Goal: Task Accomplishment & Management: Use online tool/utility

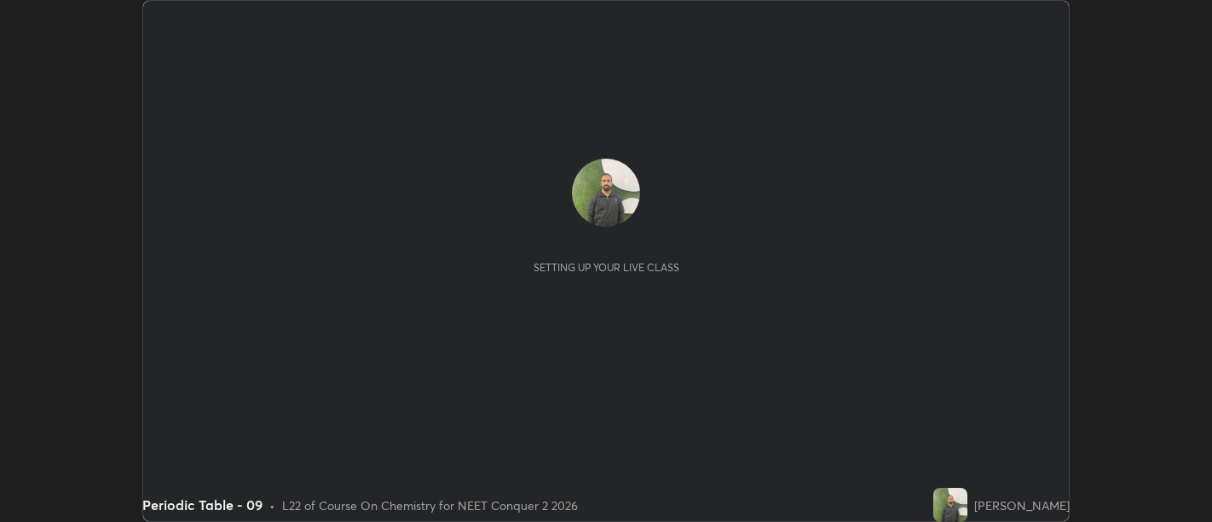
scroll to position [522, 1211]
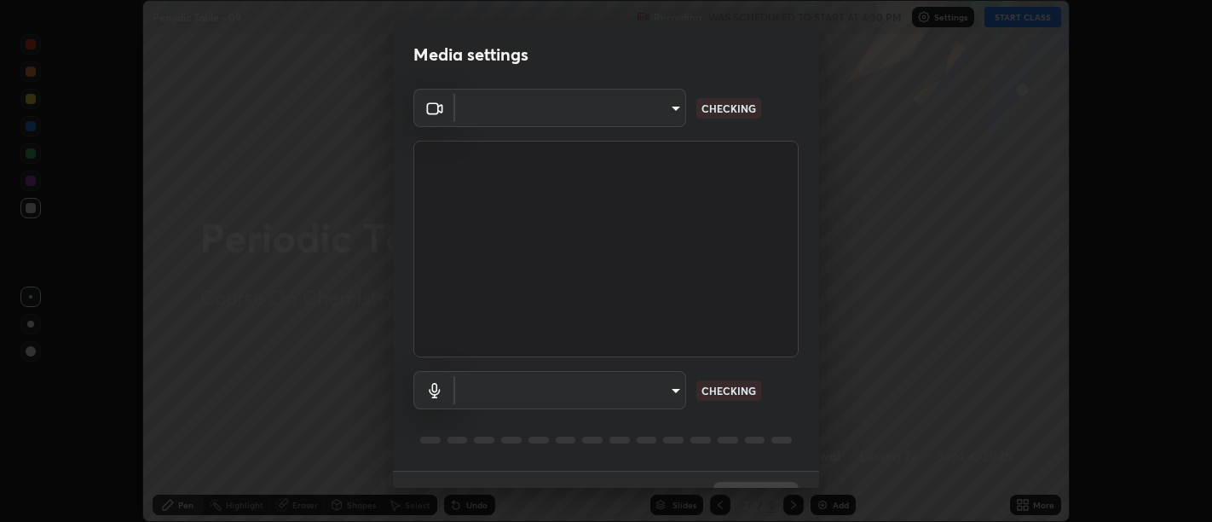
type input "d9b519daceb8a772394af6ea8e45353be5bbf62d8cb1cf3345c472de64055974"
type input "5912877718746b52c0806f9022d40e7bdc2f1b37034d74c7cf9e990fd38ad14d"
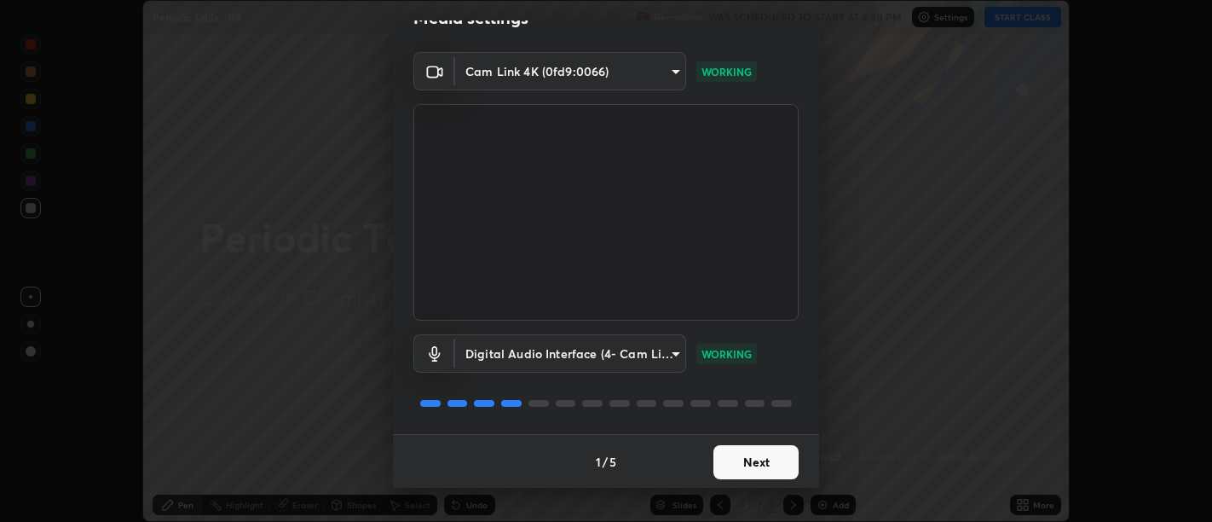
click at [754, 468] on button "Next" at bounding box center [756, 462] width 85 height 34
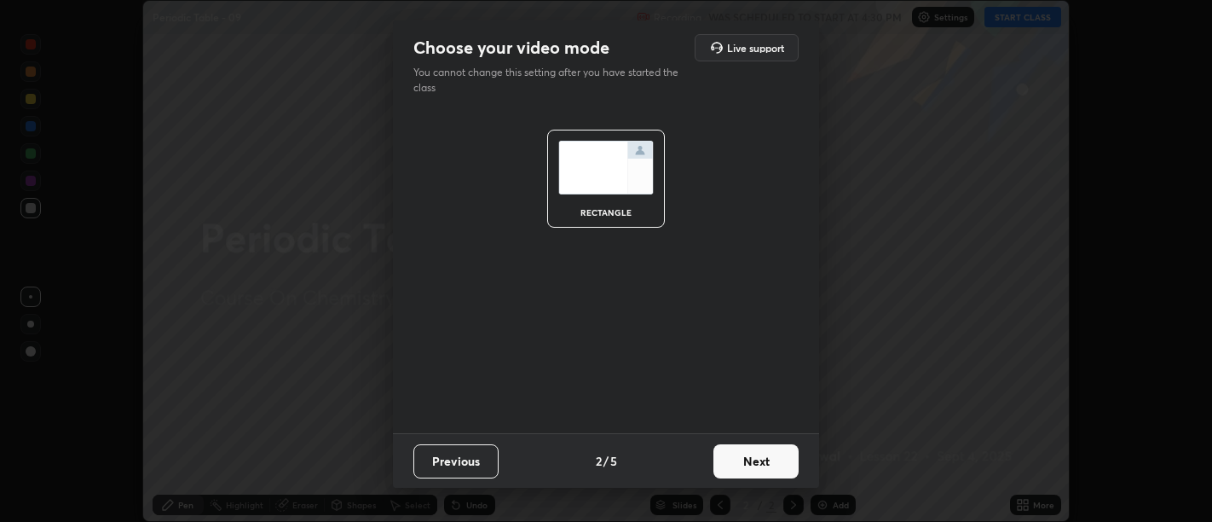
scroll to position [0, 0]
click at [754, 469] on button "Next" at bounding box center [756, 461] width 85 height 34
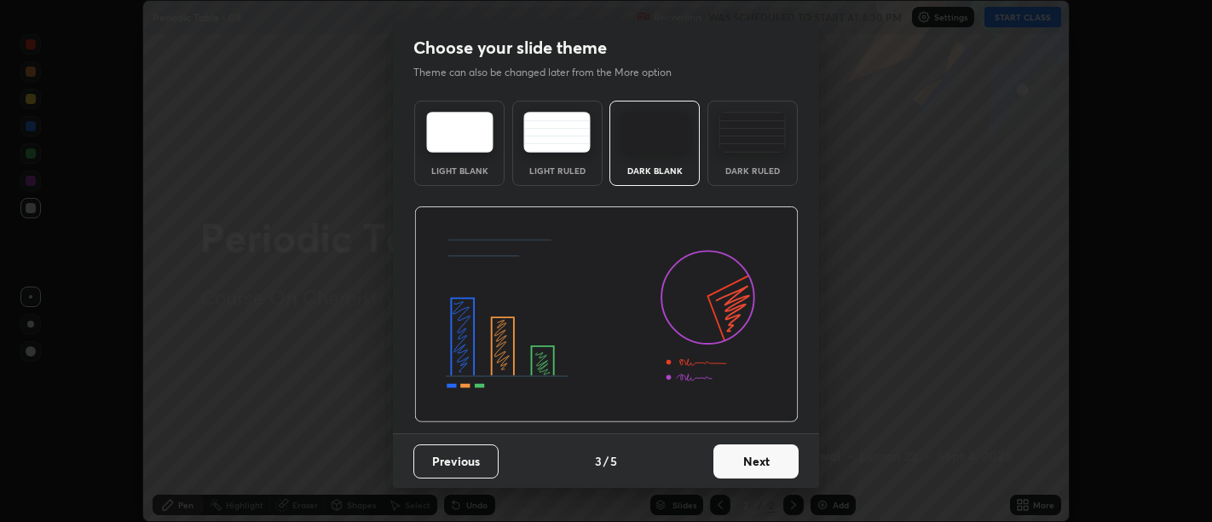
click at [761, 470] on button "Next" at bounding box center [756, 461] width 85 height 34
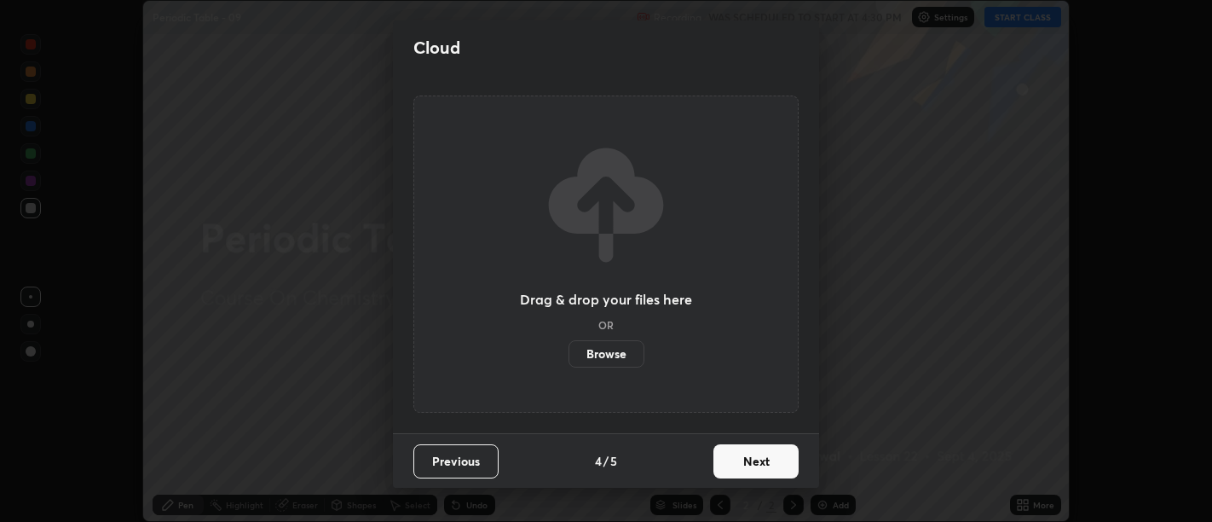
click at [769, 471] on button "Next" at bounding box center [756, 461] width 85 height 34
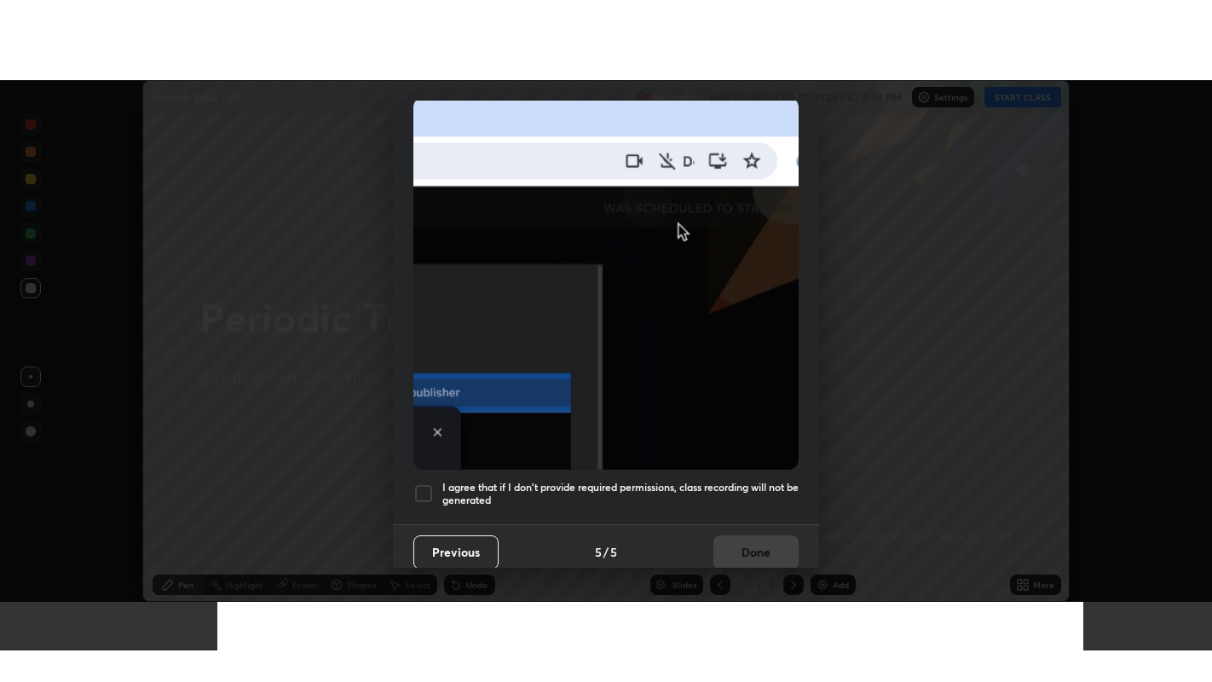
scroll to position [384, 0]
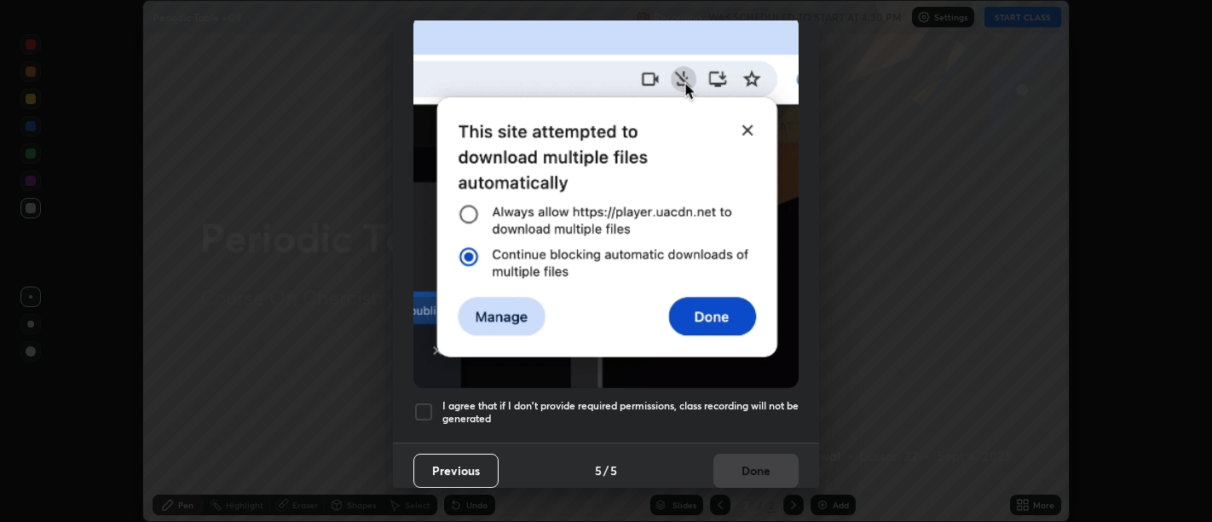
click at [735, 415] on h5 "I agree that if I don't provide required permissions, class recording will not …" at bounding box center [620, 412] width 356 height 26
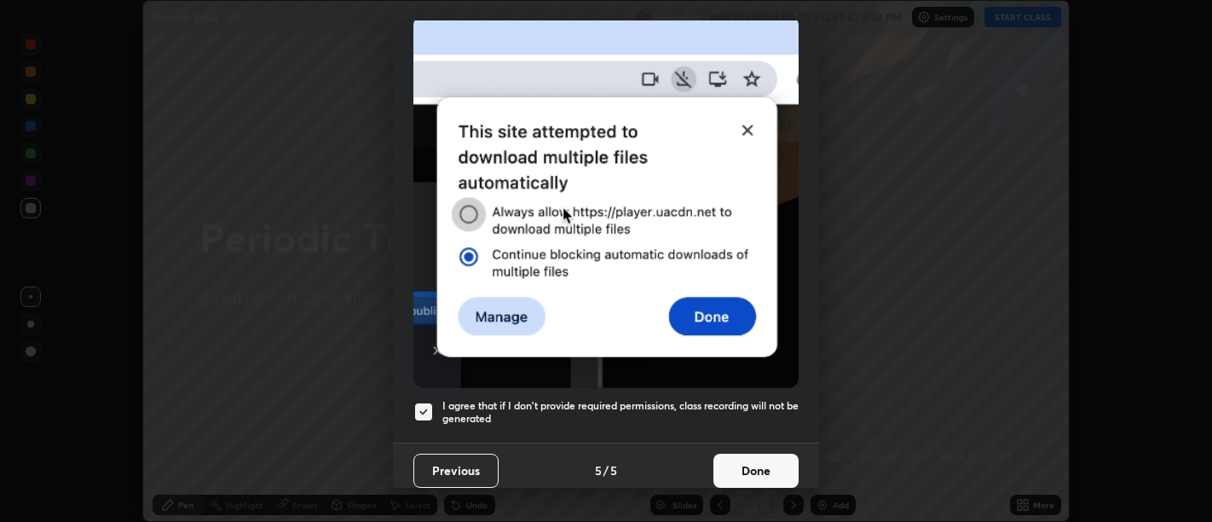
click at [751, 464] on button "Done" at bounding box center [756, 471] width 85 height 34
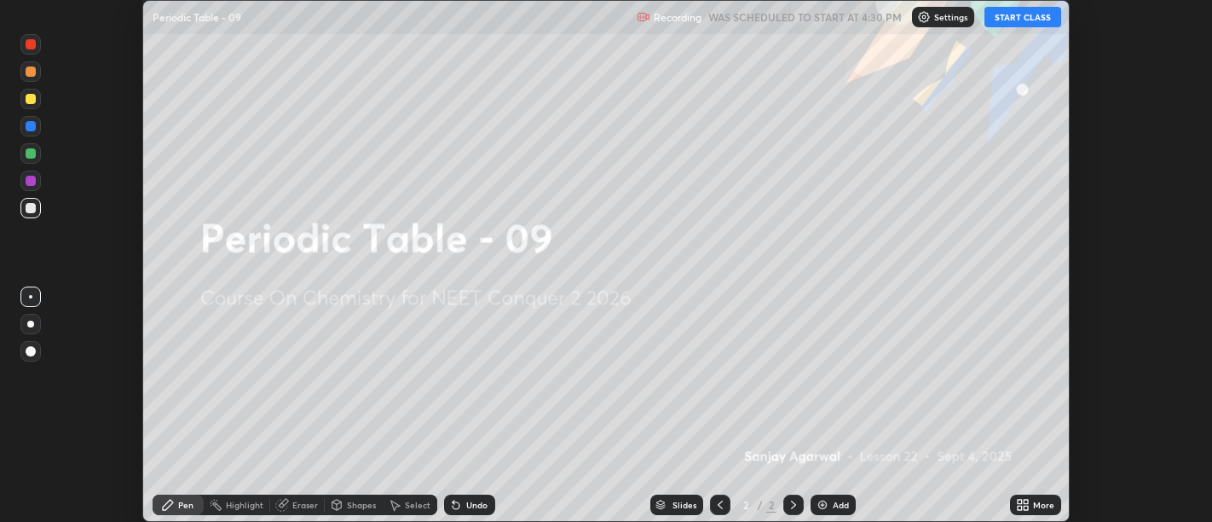
click at [1026, 507] on icon at bounding box center [1026, 508] width 4 height 4
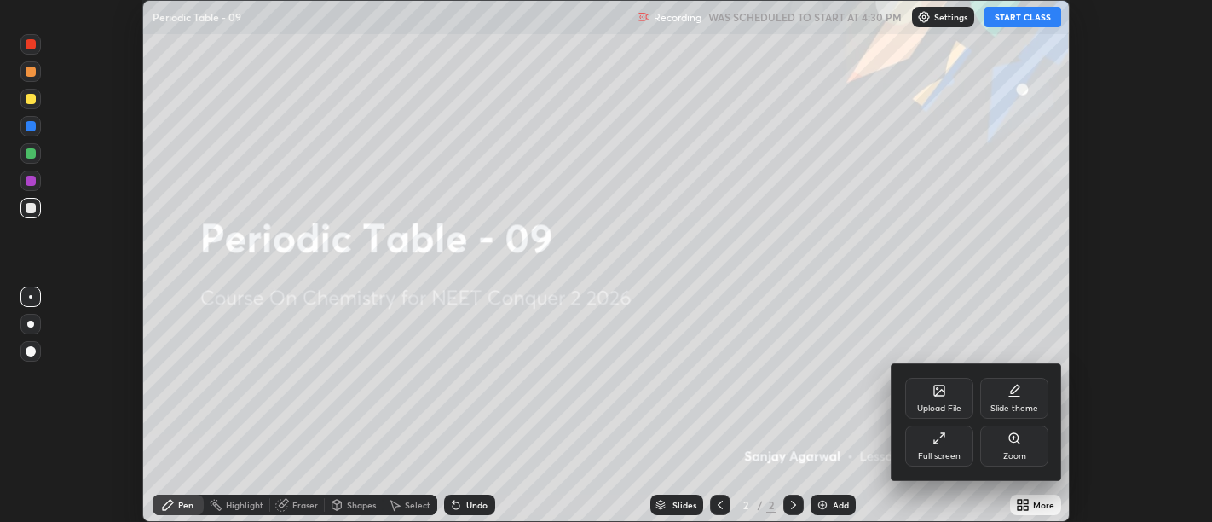
click at [939, 434] on icon at bounding box center [940, 438] width 14 height 14
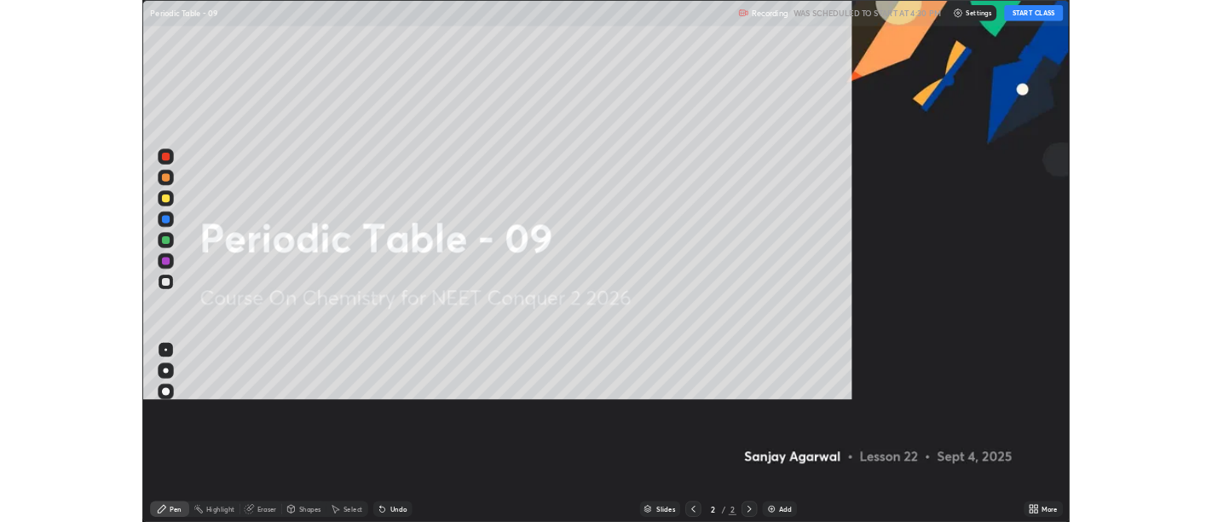
scroll to position [682, 1212]
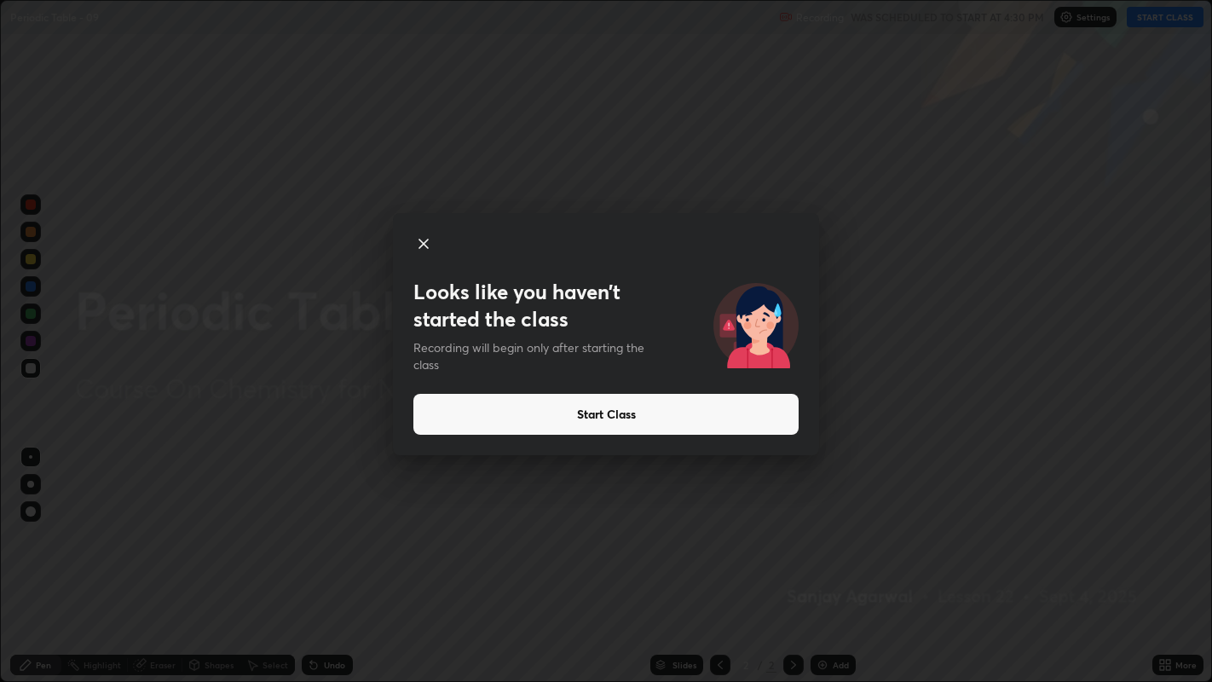
click at [613, 425] on button "Start Class" at bounding box center [605, 414] width 385 height 41
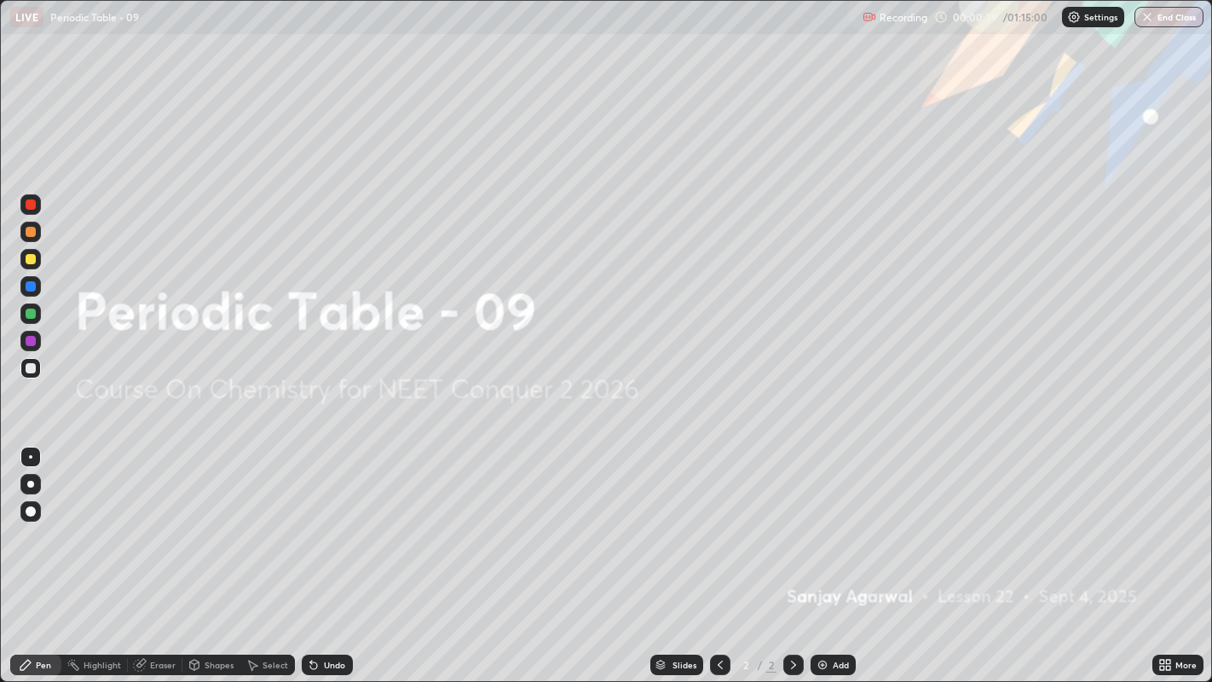
click at [819, 521] on img at bounding box center [823, 665] width 14 height 14
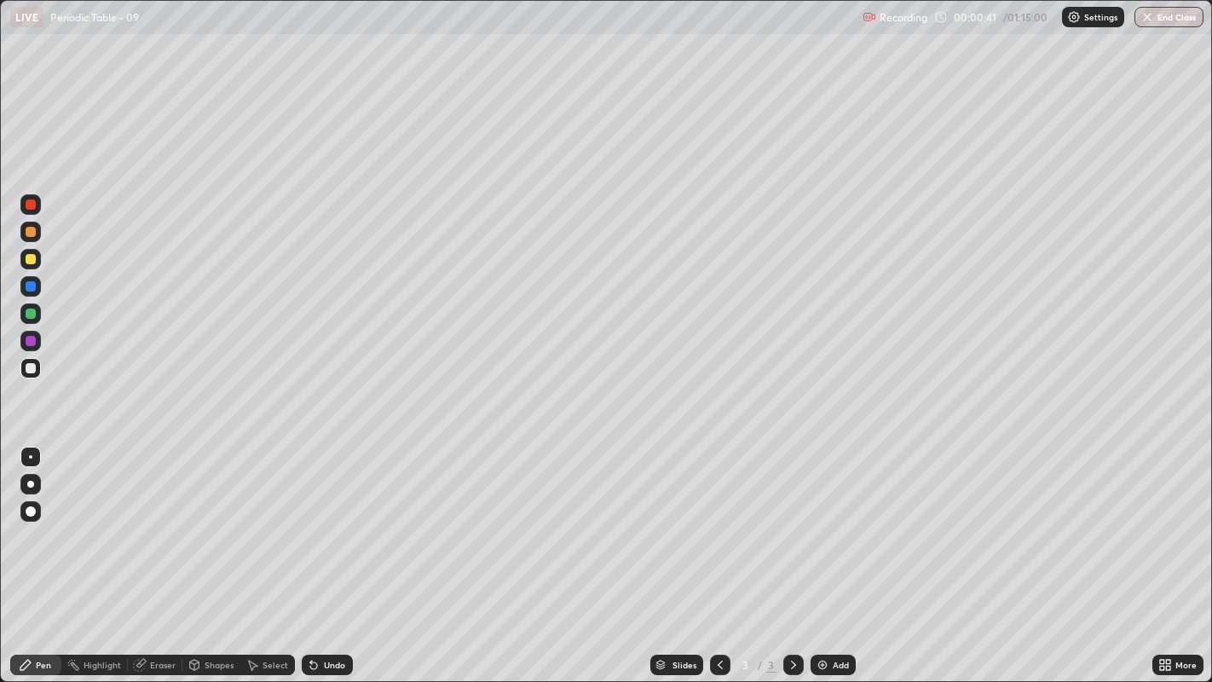
click at [33, 257] on div at bounding box center [31, 259] width 10 height 10
click at [30, 483] on div at bounding box center [30, 484] width 7 height 7
click at [338, 521] on div "Undo" at bounding box center [334, 665] width 21 height 9
click at [819, 521] on img at bounding box center [823, 665] width 14 height 14
click at [327, 521] on div "Undo" at bounding box center [327, 665] width 51 height 20
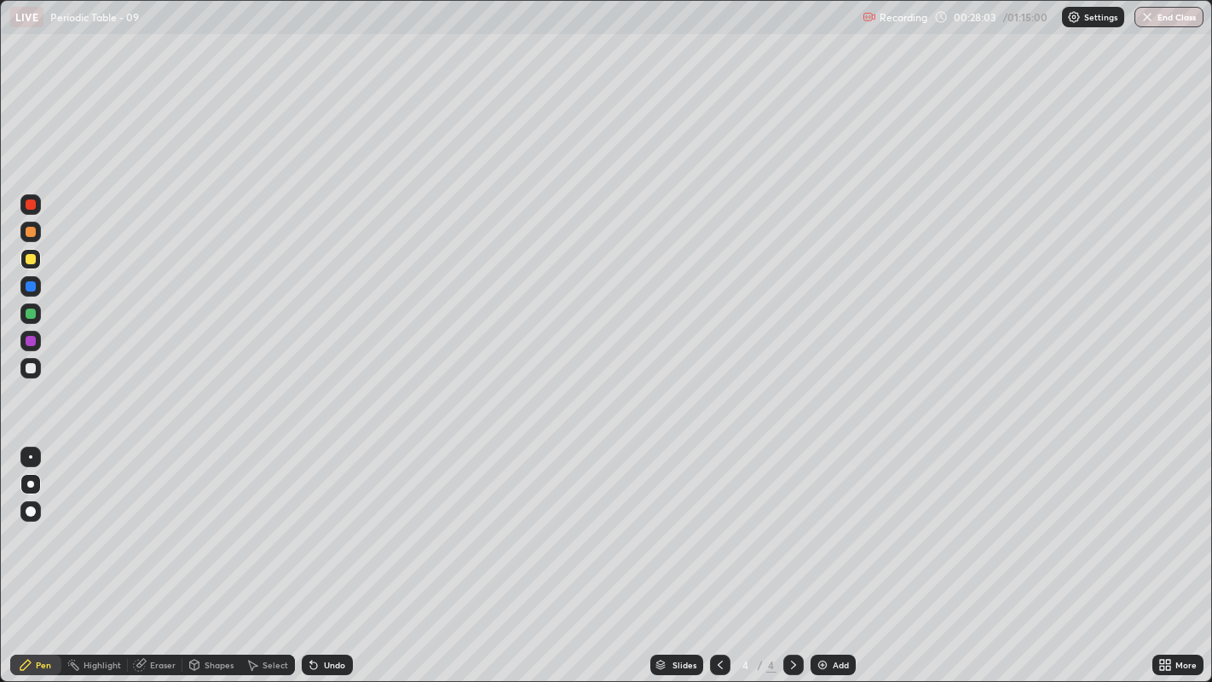
click at [325, 521] on div "Undo" at bounding box center [327, 665] width 51 height 20
click at [32, 369] on div at bounding box center [31, 368] width 10 height 10
click at [30, 260] on div at bounding box center [31, 259] width 10 height 10
click at [26, 365] on div at bounding box center [31, 368] width 10 height 10
click at [31, 257] on div at bounding box center [31, 259] width 10 height 10
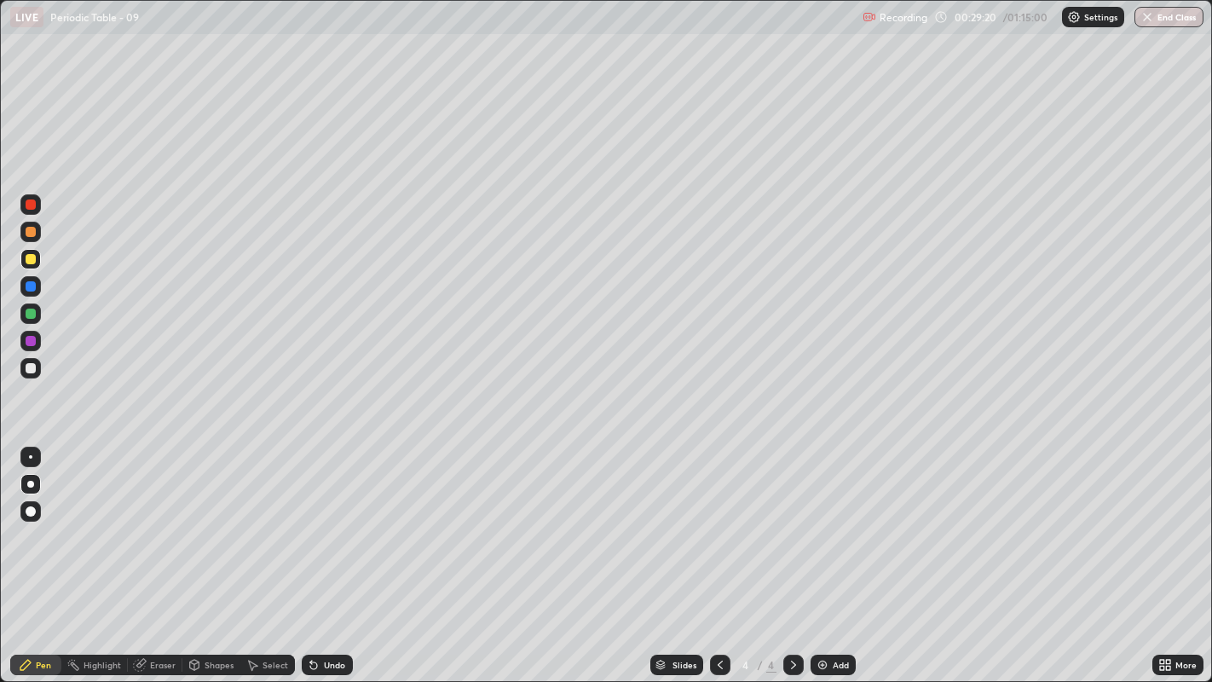
click at [331, 521] on div "Undo" at bounding box center [334, 665] width 21 height 9
click at [333, 521] on div "Undo" at bounding box center [327, 665] width 51 height 20
click at [33, 367] on div at bounding box center [31, 368] width 10 height 10
click at [33, 257] on div at bounding box center [31, 259] width 10 height 10
click at [27, 363] on div at bounding box center [31, 368] width 10 height 10
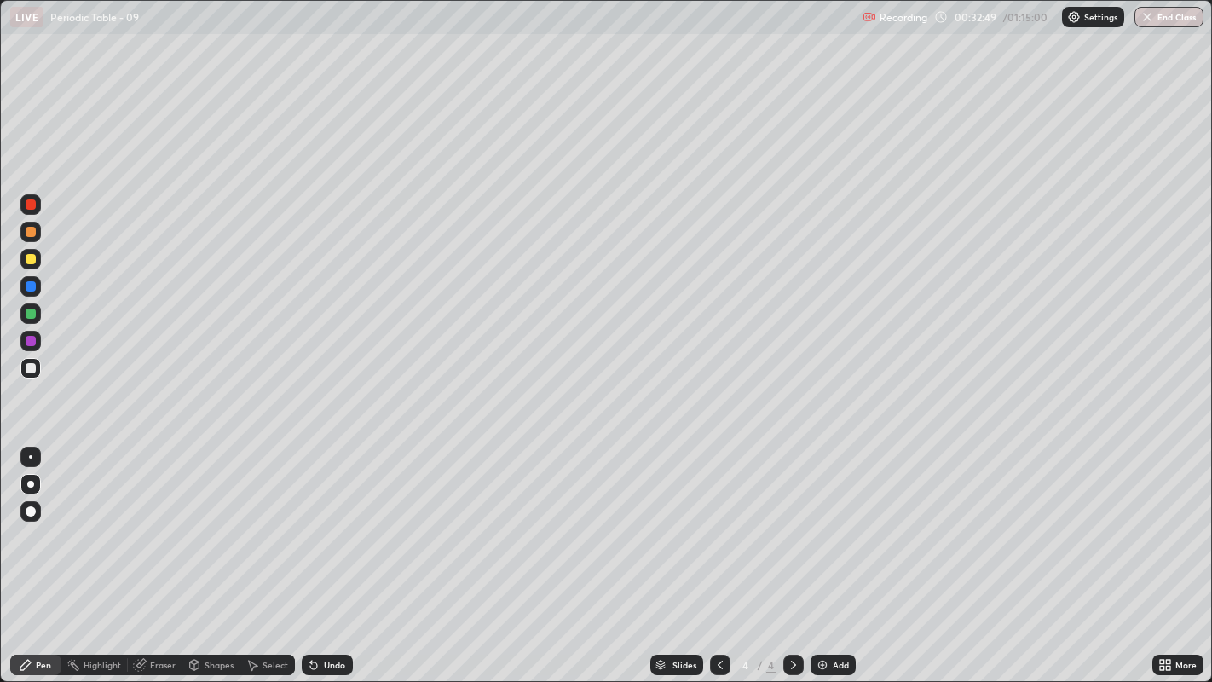
click at [32, 314] on div at bounding box center [31, 314] width 10 height 10
click at [30, 234] on div at bounding box center [31, 232] width 10 height 10
click at [336, 521] on div "Undo" at bounding box center [334, 665] width 21 height 9
click at [332, 521] on div "Undo" at bounding box center [334, 665] width 21 height 9
click at [828, 521] on div "Add" at bounding box center [833, 665] width 45 height 20
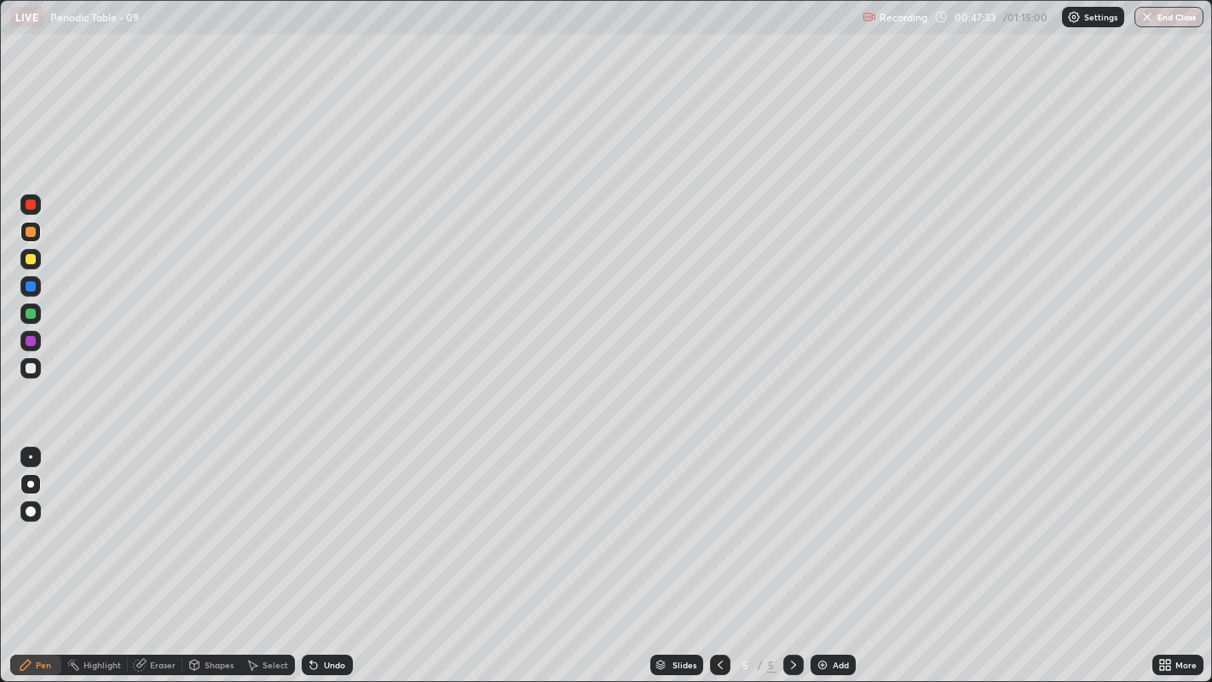
click at [35, 262] on div at bounding box center [31, 259] width 10 height 10
click at [331, 521] on div "Undo" at bounding box center [334, 665] width 21 height 9
click at [819, 521] on img at bounding box center [823, 665] width 14 height 14
click at [33, 367] on div at bounding box center [31, 368] width 10 height 10
click at [32, 257] on div at bounding box center [31, 259] width 10 height 10
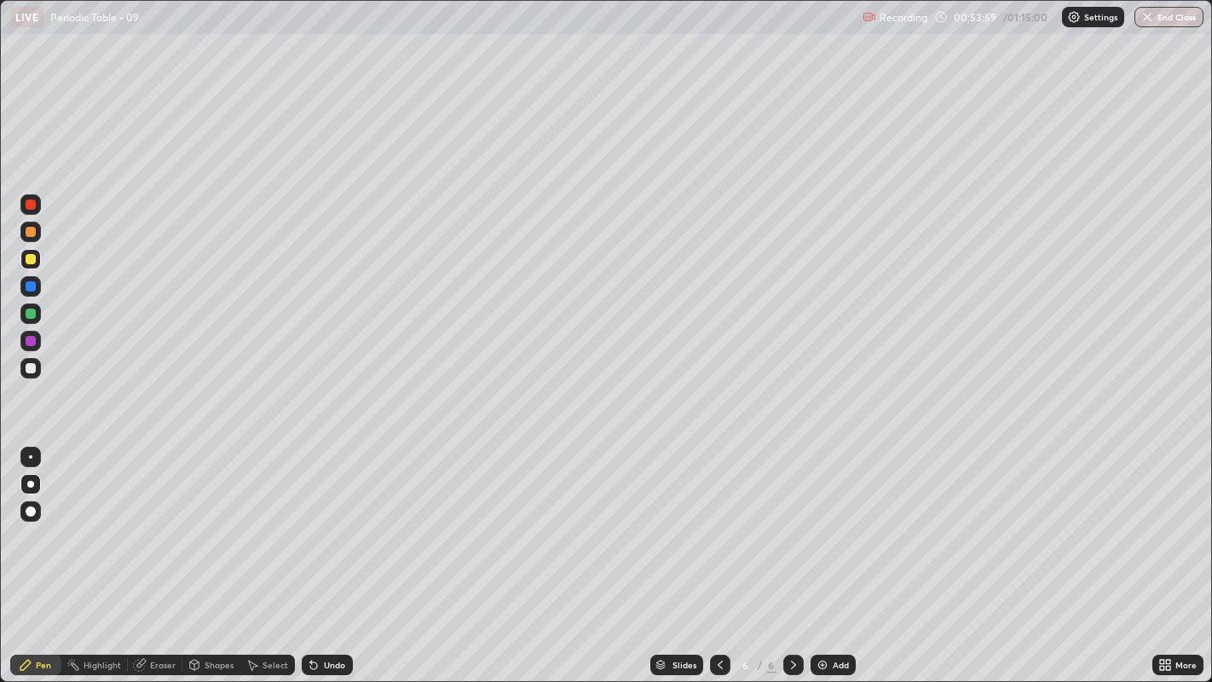
click at [32, 368] on div at bounding box center [31, 368] width 10 height 10
click at [161, 521] on div "Eraser" at bounding box center [163, 665] width 26 height 9
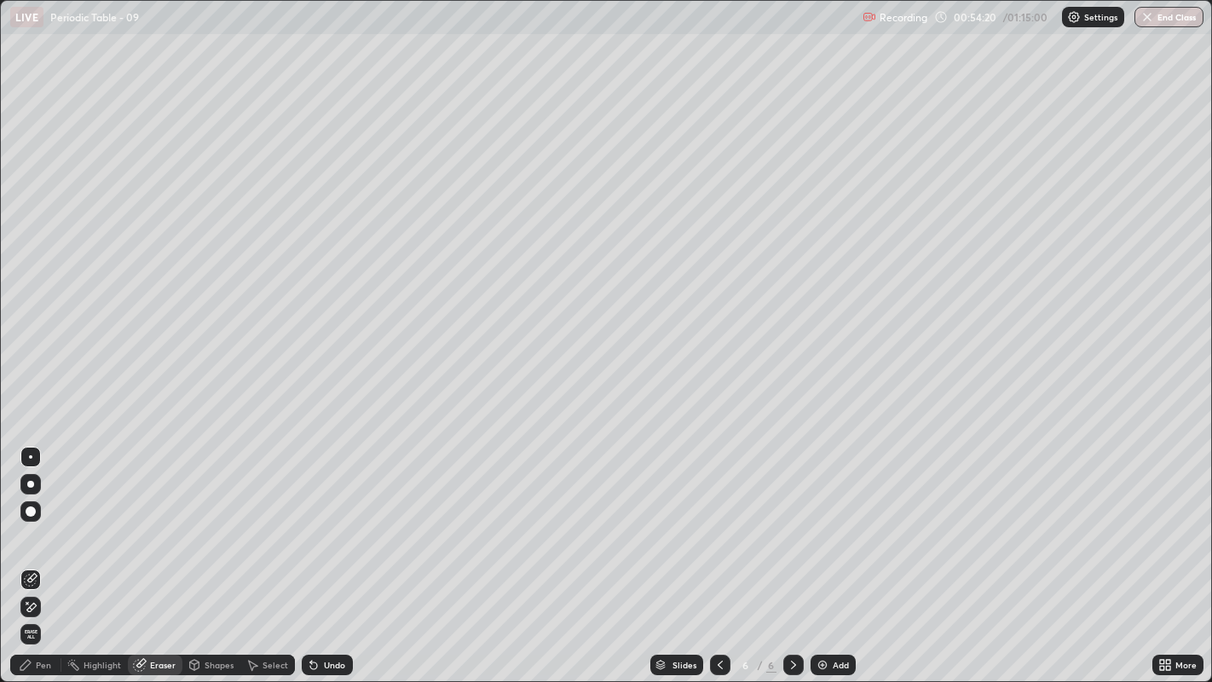
click at [55, 521] on div "Pen" at bounding box center [35, 665] width 51 height 20
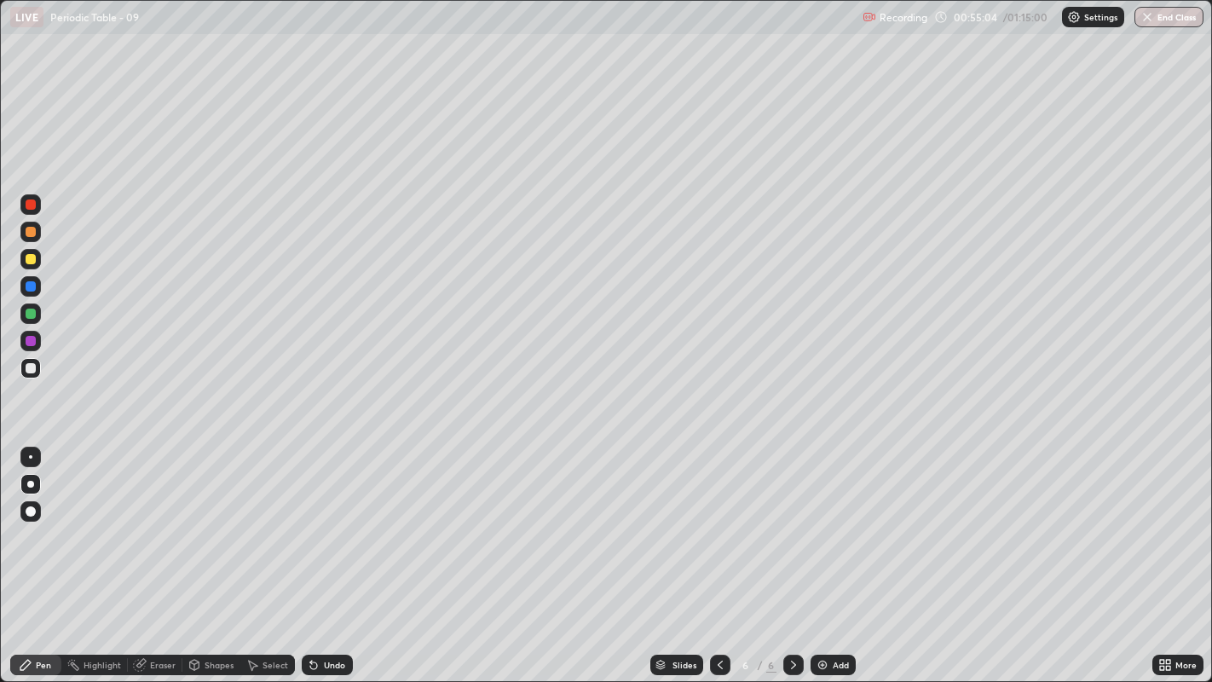
click at [332, 521] on div "Undo" at bounding box center [334, 665] width 21 height 9
click at [166, 521] on div "Eraser" at bounding box center [155, 665] width 55 height 20
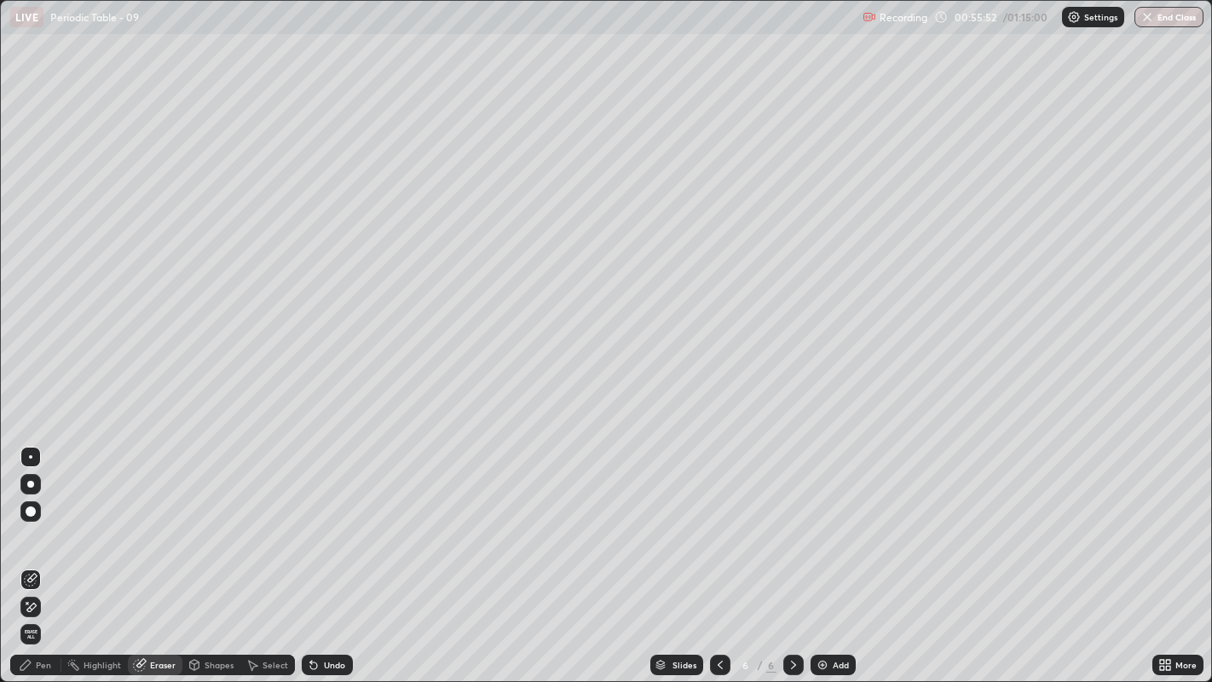
click at [43, 521] on div "Pen" at bounding box center [35, 665] width 51 height 20
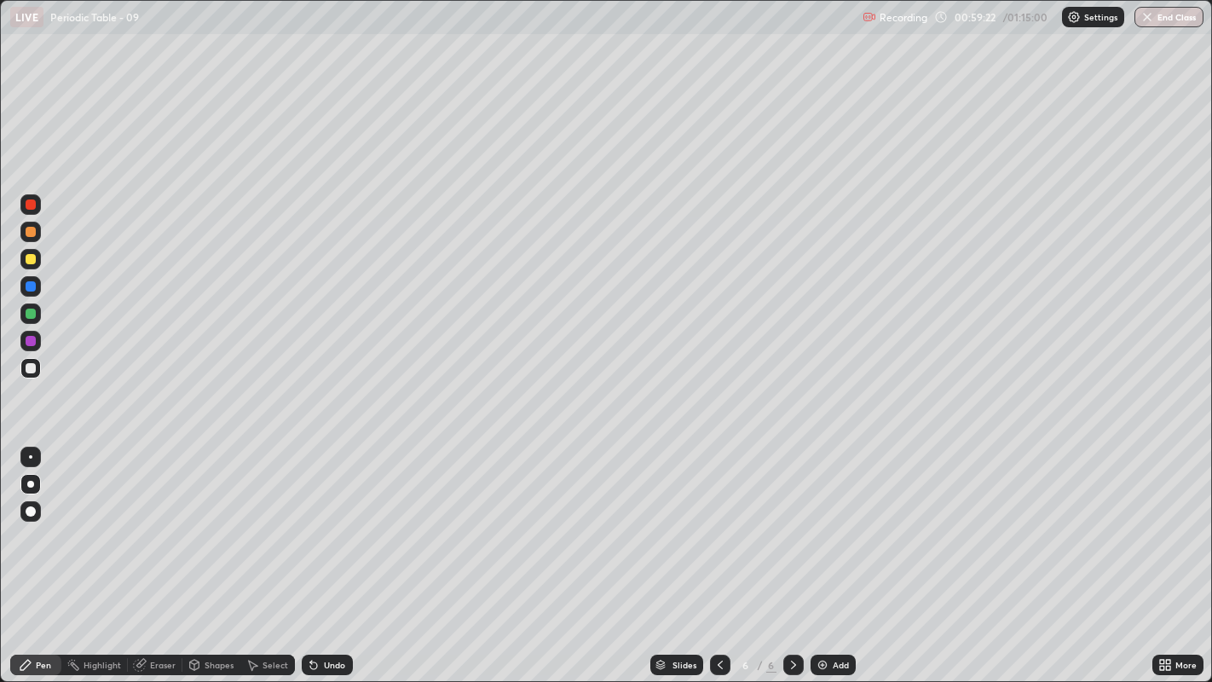
click at [830, 521] on div "Add" at bounding box center [833, 665] width 45 height 20
click at [27, 260] on div at bounding box center [31, 259] width 10 height 10
click at [335, 521] on div "Undo" at bounding box center [334, 665] width 21 height 9
click at [325, 521] on div "Undo" at bounding box center [327, 665] width 51 height 20
click at [166, 521] on div "Eraser" at bounding box center [155, 665] width 55 height 20
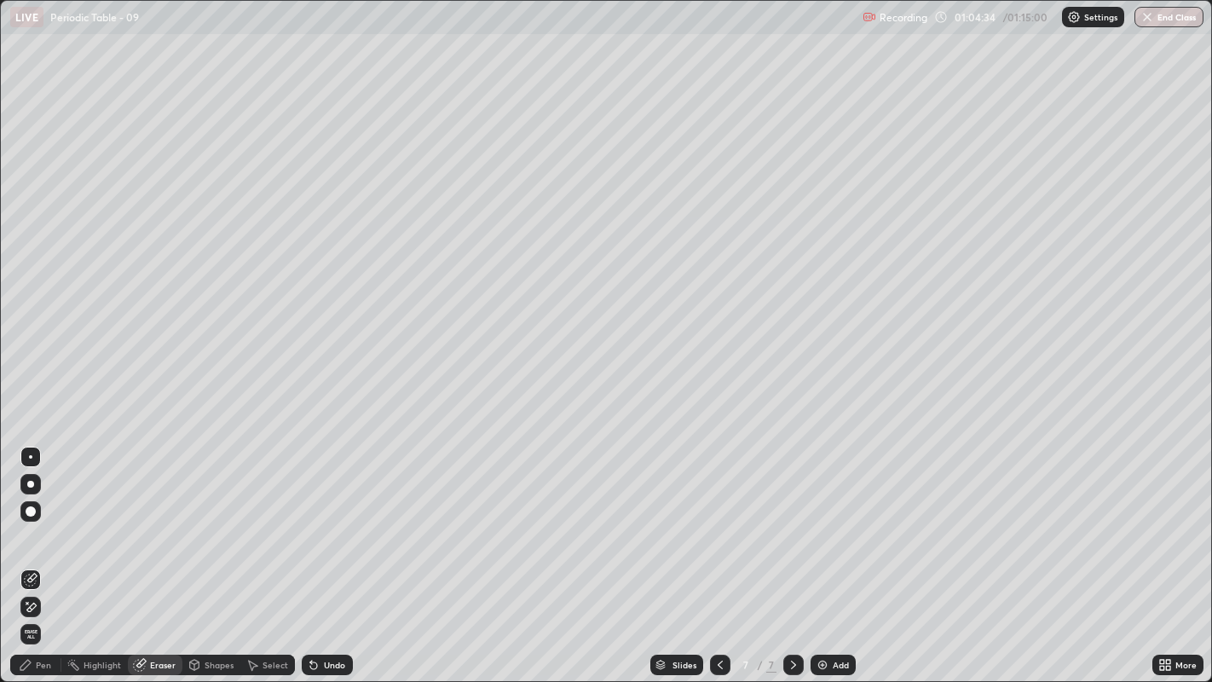
click at [47, 521] on div "Pen" at bounding box center [43, 665] width 15 height 9
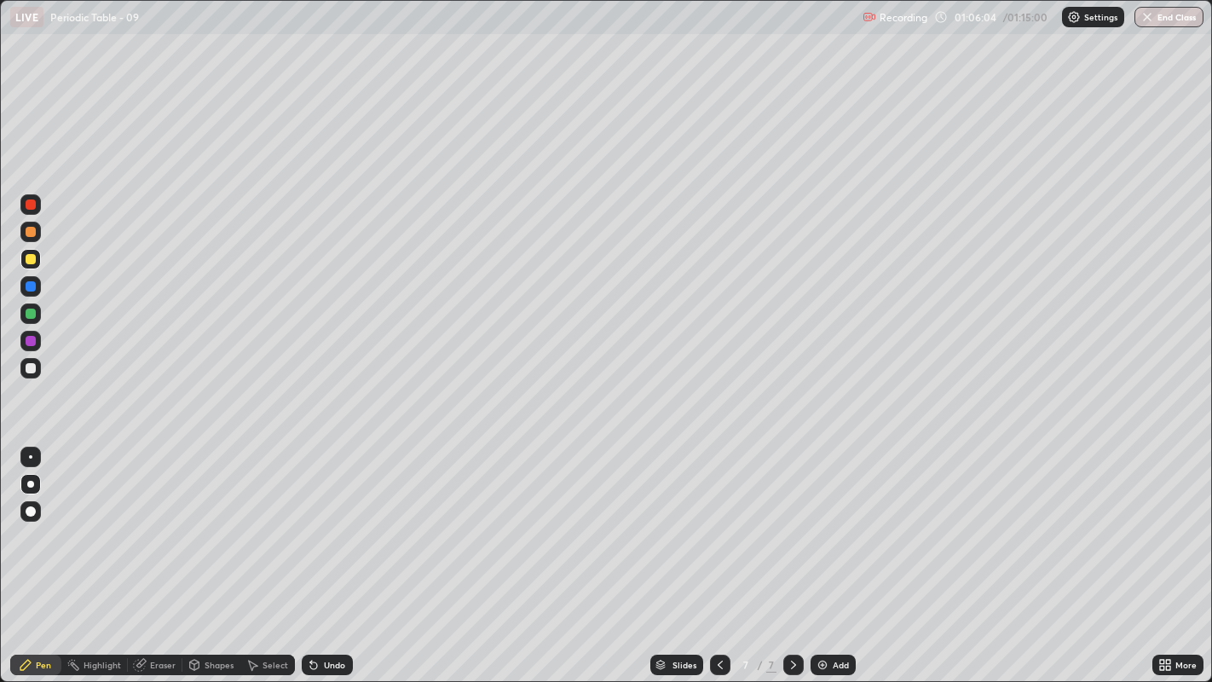
click at [30, 369] on div at bounding box center [31, 368] width 10 height 10
click at [29, 313] on div at bounding box center [31, 314] width 10 height 10
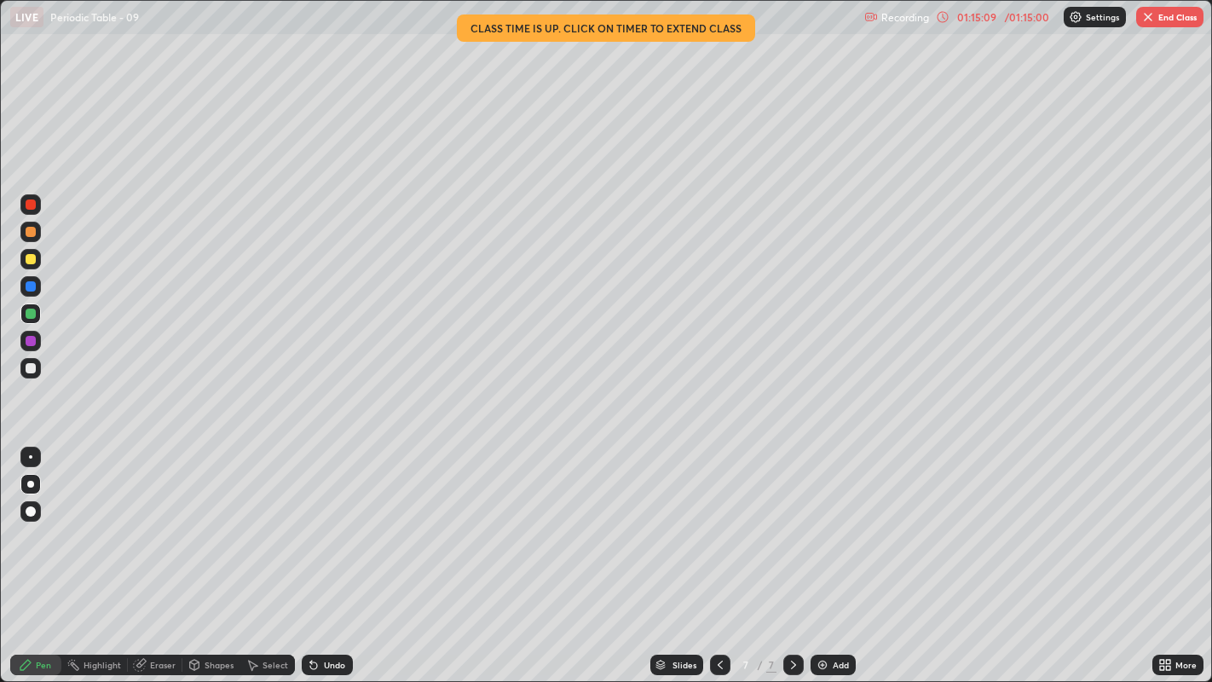
click at [1166, 13] on button "End Class" at bounding box center [1169, 17] width 67 height 20
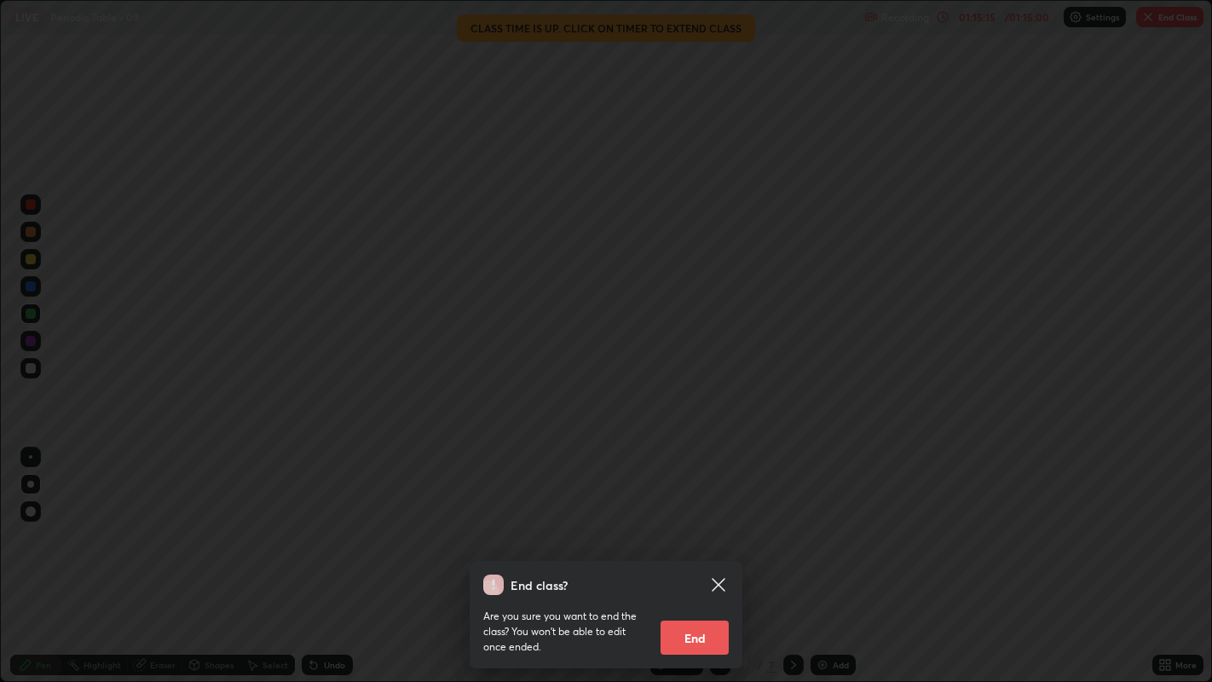
click at [408, 344] on div "End class? Are you sure you want to end the class? You won’t be able to edit on…" at bounding box center [606, 341] width 1212 height 682
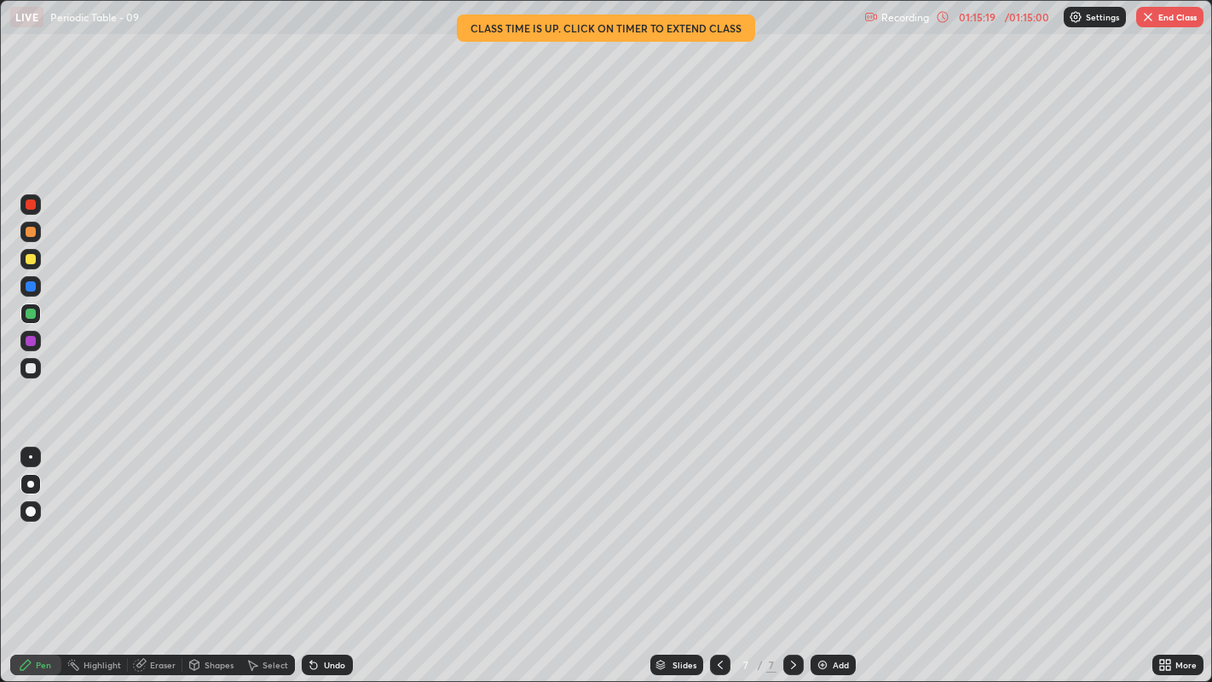
click at [1160, 17] on button "End Class" at bounding box center [1169, 17] width 67 height 20
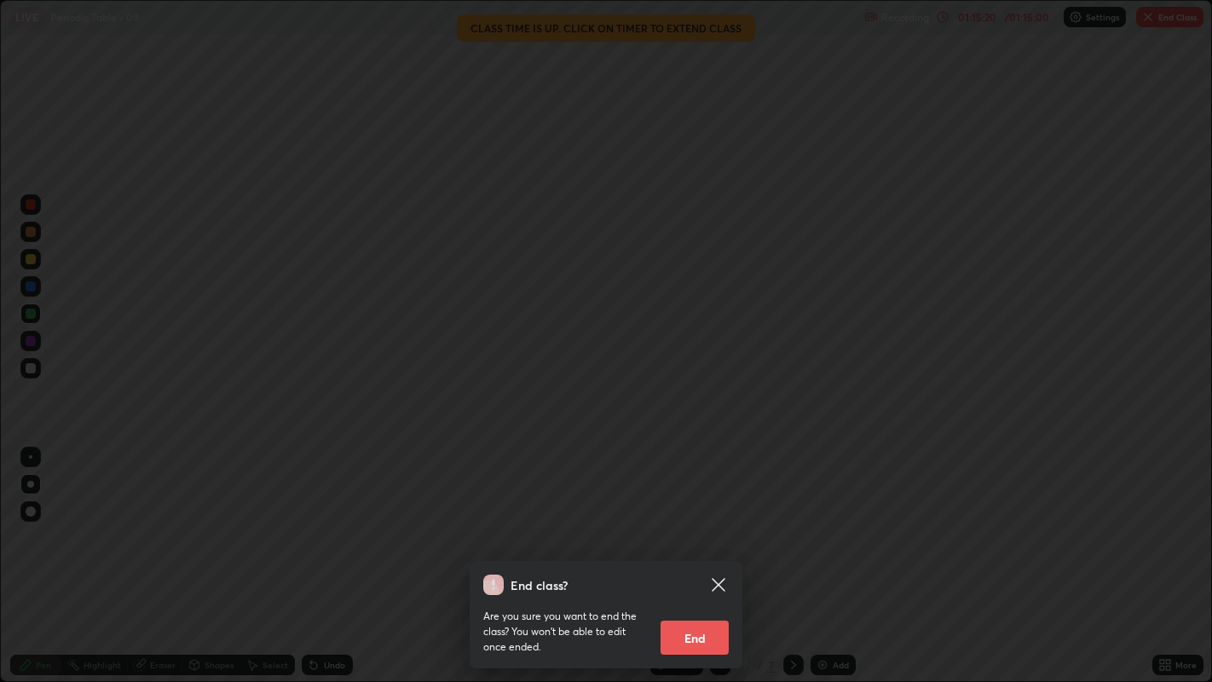
click at [692, 521] on button "End" at bounding box center [695, 638] width 68 height 34
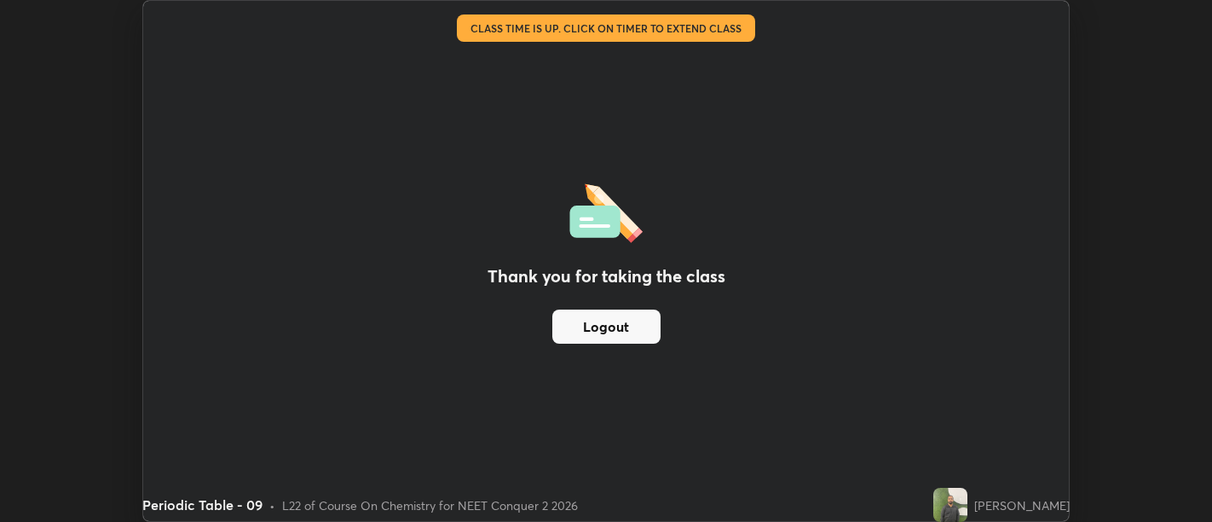
scroll to position [84725, 84034]
